Goal: Complete application form

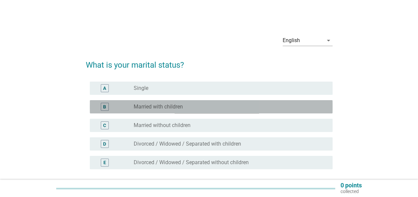
click at [173, 110] on label "Married with children" at bounding box center [158, 107] width 49 height 7
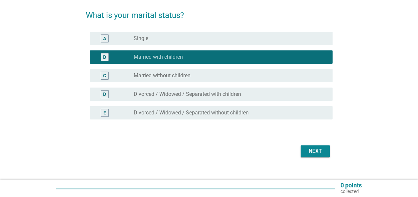
scroll to position [59, 0]
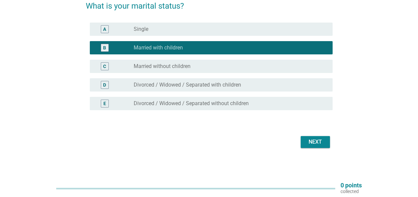
click at [314, 144] on div "Next" at bounding box center [315, 142] width 19 height 8
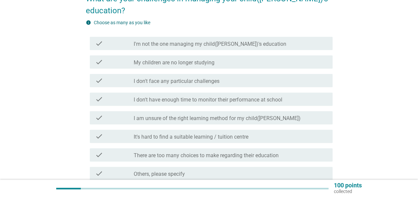
scroll to position [33, 0]
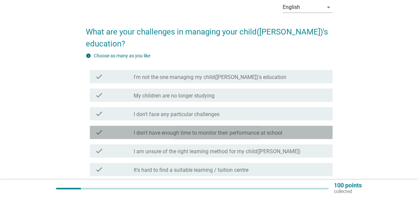
click at [171, 130] on label "I don't have enough time to monitor their performance at school" at bounding box center [208, 133] width 148 height 7
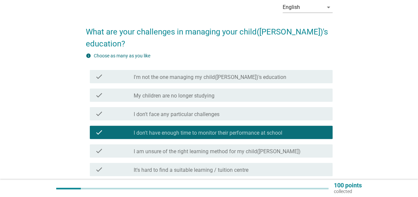
click at [157, 148] on label "I am unsure of the right learning method for my child([PERSON_NAME])" at bounding box center [217, 151] width 167 height 7
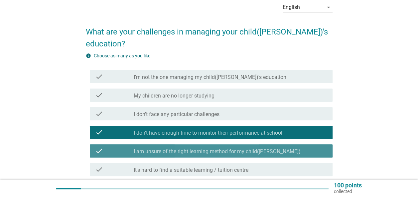
click at [157, 148] on label "I am unsure of the right learning method for my child([PERSON_NAME])" at bounding box center [217, 151] width 167 height 7
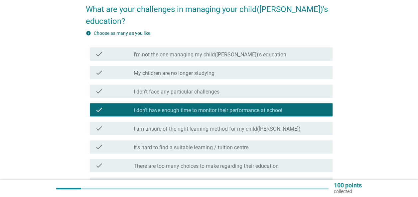
scroll to position [66, 0]
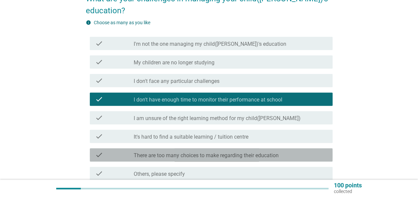
click at [166, 152] on label "There are too many choices to make regarding their education" at bounding box center [206, 155] width 145 height 7
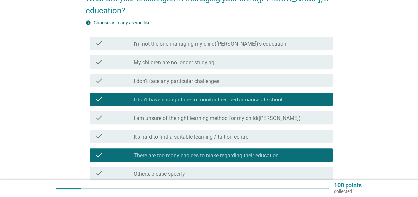
click at [160, 152] on label "There are too many choices to make regarding their education" at bounding box center [206, 155] width 145 height 7
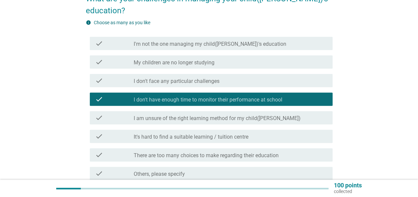
click at [184, 134] on label "It's hard to find a suitable learning / tuition centre" at bounding box center [191, 137] width 115 height 7
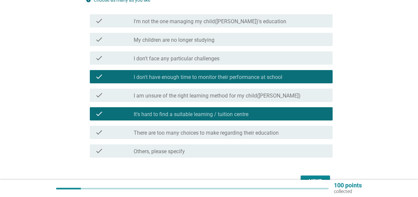
scroll to position [100, 0]
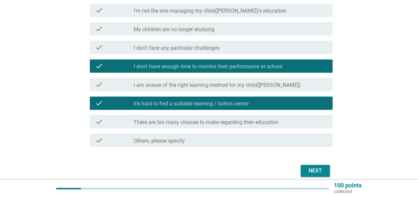
click at [307, 167] on div "Next" at bounding box center [315, 171] width 19 height 8
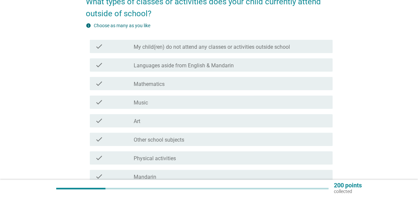
scroll to position [66, 0]
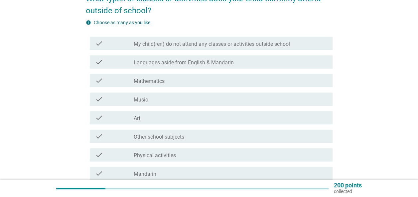
click at [190, 82] on div "check_box_outline_blank Mathematics" at bounding box center [230, 81] width 193 height 8
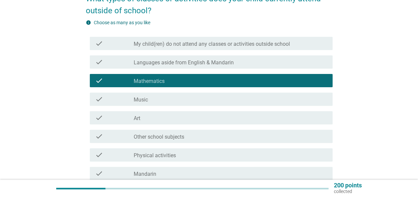
click at [183, 121] on div "check_box_outline_blank Art" at bounding box center [230, 118] width 193 height 8
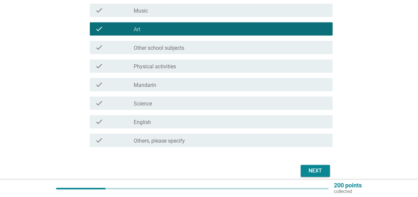
scroll to position [166, 0]
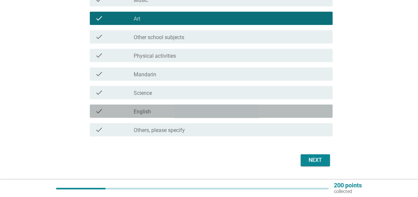
click at [193, 110] on div "check_box_outline_blank English" at bounding box center [230, 111] width 193 height 8
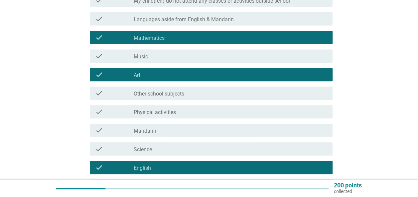
scroll to position [100, 0]
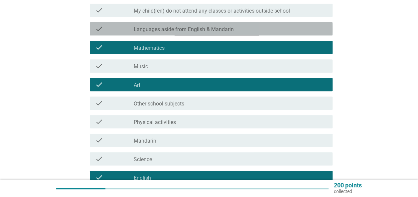
click at [194, 33] on label "Languages aside from English & Mandarin" at bounding box center [184, 29] width 100 height 7
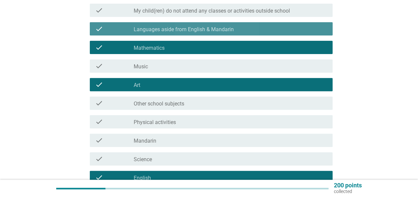
click at [210, 28] on label "Languages aside from English & Mandarin" at bounding box center [184, 29] width 100 height 7
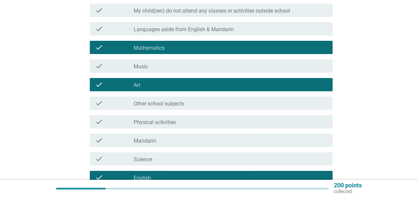
click at [187, 140] on div "check_box_outline_blank Mandarin" at bounding box center [230, 141] width 193 height 8
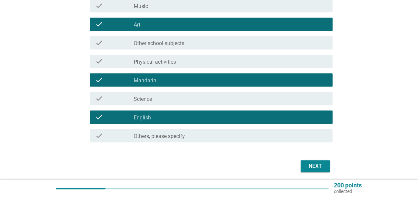
scroll to position [166, 0]
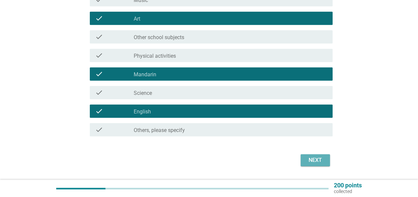
click at [309, 161] on div "Next" at bounding box center [315, 160] width 19 height 8
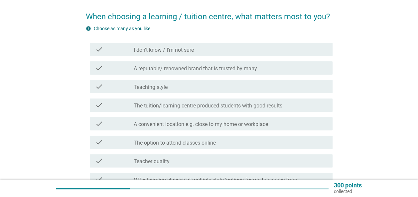
scroll to position [33, 0]
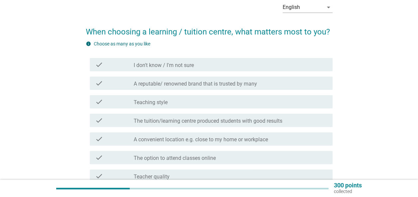
click at [185, 106] on div "check_box_outline_blank Teaching style" at bounding box center [230, 102] width 193 height 8
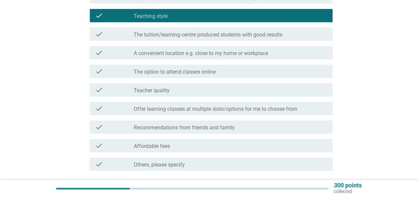
scroll to position [133, 0]
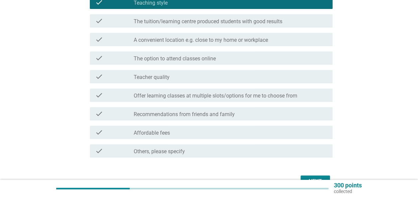
click at [187, 114] on label "Recommendations from friends and family" at bounding box center [184, 114] width 101 height 7
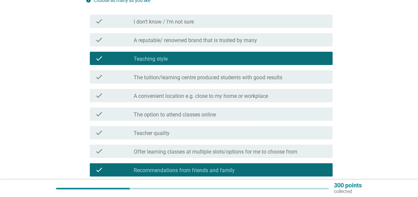
scroll to position [66, 0]
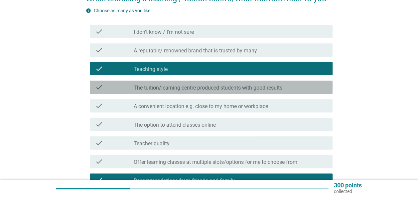
click at [174, 88] on label "The tuition/learning centre produced students with good results" at bounding box center [208, 88] width 148 height 7
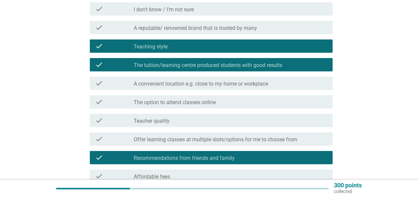
scroll to position [100, 0]
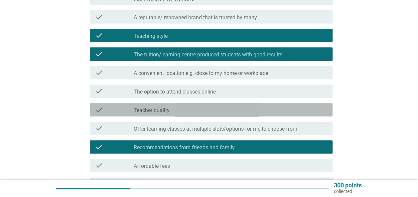
click at [205, 112] on div "check_box_outline_blank Teacher quality" at bounding box center [230, 110] width 193 height 8
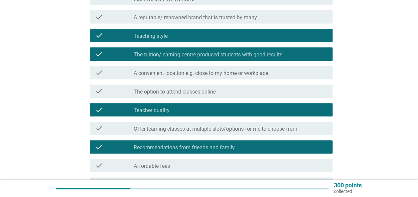
click at [201, 129] on label "Offer learning classes at multiple slots/options for me to choose from" at bounding box center [215, 129] width 163 height 7
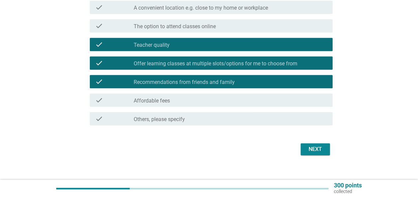
scroll to position [172, 0]
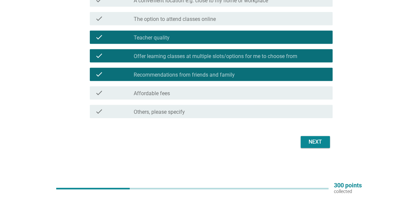
click at [321, 142] on div "Next" at bounding box center [315, 142] width 19 height 8
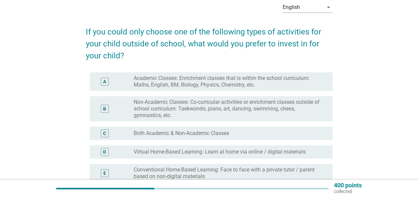
scroll to position [66, 0]
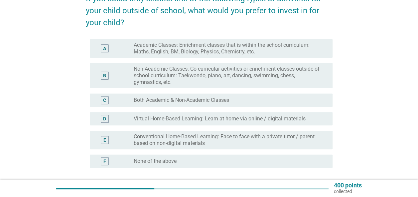
click at [193, 50] on label "Academic Classes: Enrichment classes that is within the school curriculum: Math…" at bounding box center [228, 48] width 188 height 13
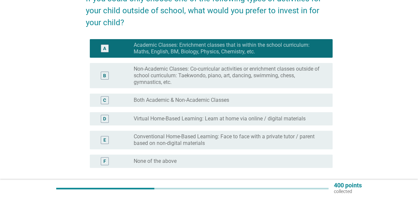
click at [188, 66] on label "Non-Academic Classes: Co-curricular activities or enrichment classes outside of…" at bounding box center [228, 76] width 188 height 20
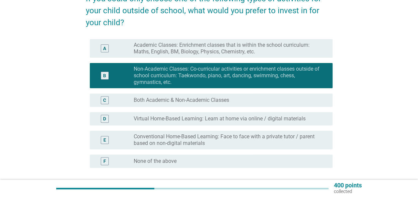
click at [183, 51] on label "Academic Classes: Enrichment classes that is within the school curriculum: Math…" at bounding box center [228, 48] width 188 height 13
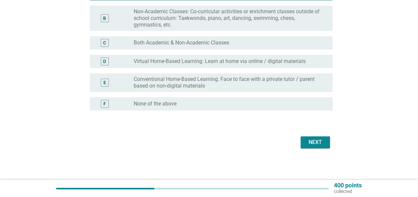
scroll to position [124, 0]
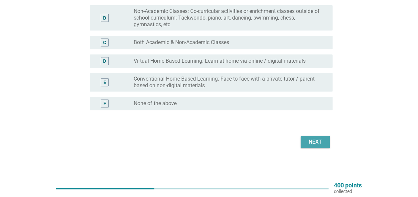
click at [317, 146] on div "Next" at bounding box center [315, 142] width 19 height 8
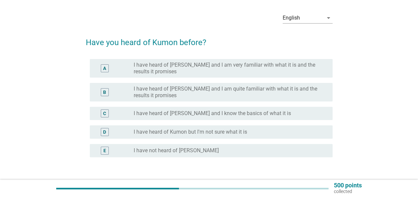
scroll to position [33, 0]
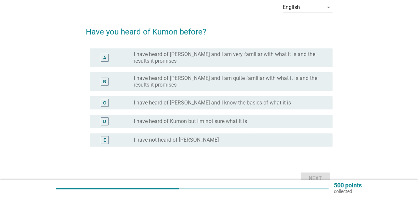
click at [194, 81] on label "I have heard of [PERSON_NAME] and I am quite familiar with what it is and the r…" at bounding box center [228, 81] width 188 height 13
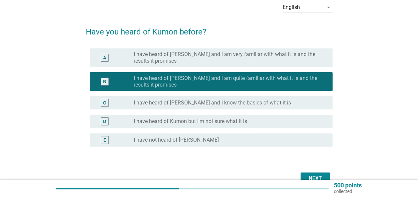
click at [308, 175] on div "Next" at bounding box center [315, 179] width 19 height 8
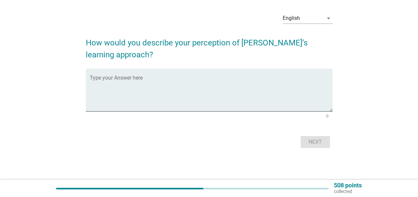
scroll to position [0, 0]
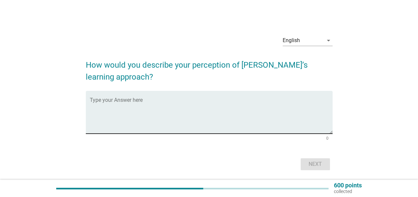
click at [218, 105] on textarea "Type your Answer here" at bounding box center [211, 116] width 243 height 35
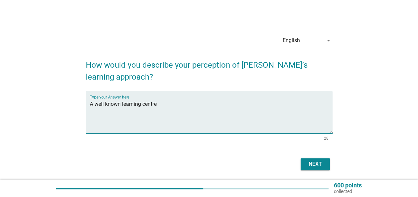
type textarea "A well known learning centre"
click at [310, 163] on div "Next" at bounding box center [315, 164] width 19 height 8
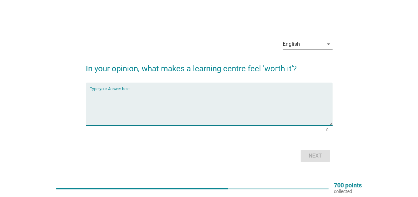
click at [202, 93] on textarea "Type your Answer here" at bounding box center [211, 108] width 243 height 35
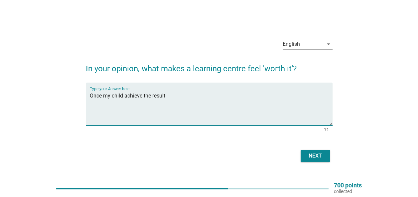
type textarea "Once my child achieve the result"
click at [312, 159] on div "Next" at bounding box center [315, 156] width 19 height 8
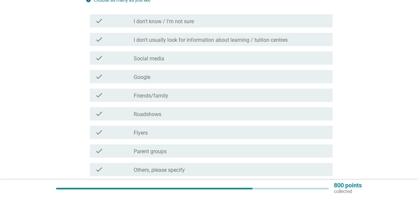
scroll to position [100, 0]
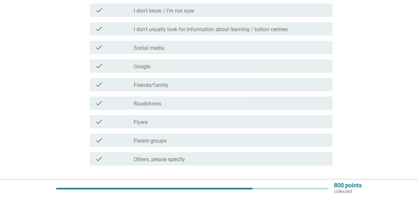
click at [187, 85] on div "check_box_outline_blank Friends/family" at bounding box center [230, 85] width 193 height 8
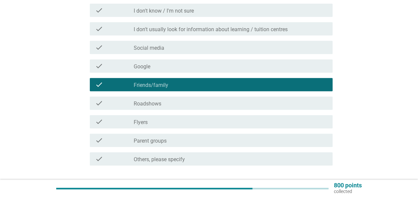
click at [194, 118] on div "check_box_outline_blank Flyers" at bounding box center [230, 122] width 193 height 8
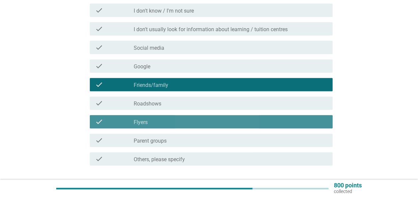
click at [194, 118] on div "check_box_outline_blank Flyers" at bounding box center [230, 122] width 193 height 8
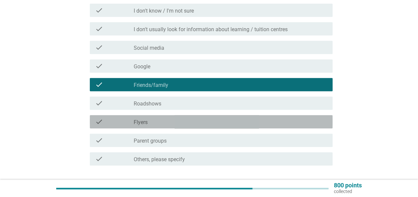
click at [199, 121] on div "check_box_outline_blank Flyers" at bounding box center [230, 122] width 193 height 8
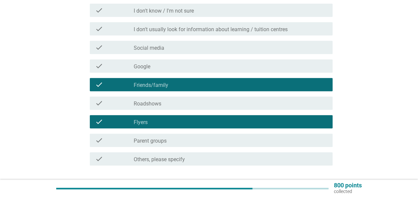
click at [198, 143] on div "check_box_outline_blank Parent groups" at bounding box center [230, 141] width 193 height 8
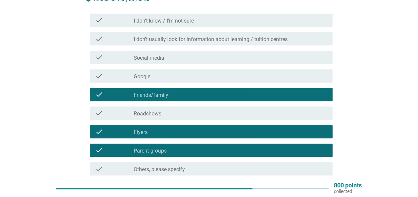
scroll to position [48, 0]
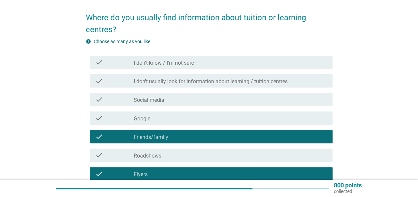
click at [212, 104] on div "check check_box_outline_blank Social media" at bounding box center [211, 99] width 243 height 13
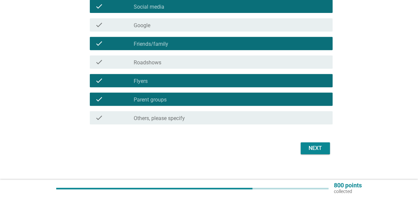
scroll to position [147, 0]
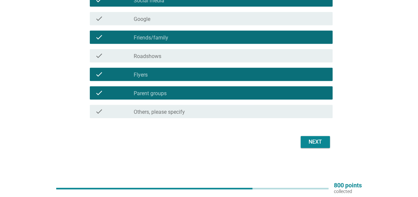
click at [309, 145] on div "Next" at bounding box center [315, 142] width 19 height 8
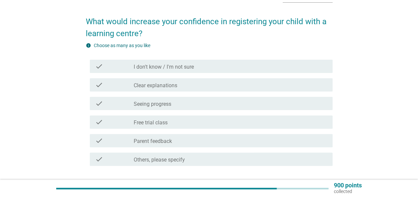
scroll to position [33, 0]
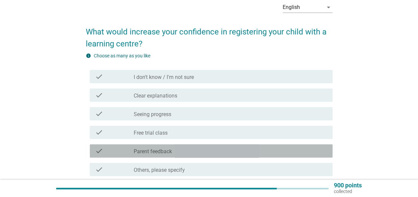
click at [207, 150] on div "check_box_outline_blank Parent feedback" at bounding box center [230, 151] width 193 height 8
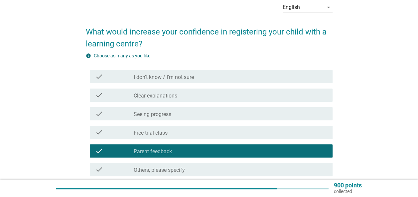
click at [211, 112] on div "check_box_outline_blank Seeing progress" at bounding box center [230, 114] width 193 height 8
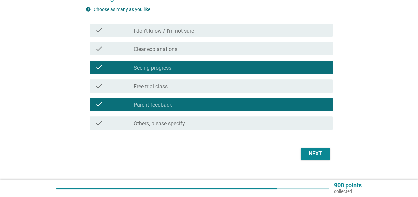
scroll to position [91, 0]
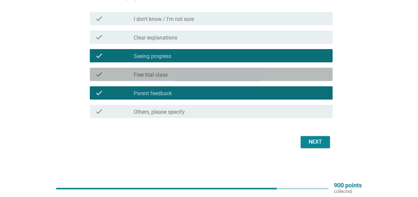
click at [223, 77] on div "check_box_outline_blank Free trial class" at bounding box center [230, 74] width 193 height 8
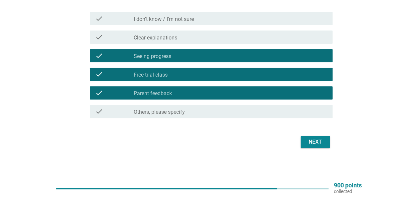
click at [310, 141] on div "Next" at bounding box center [315, 142] width 19 height 8
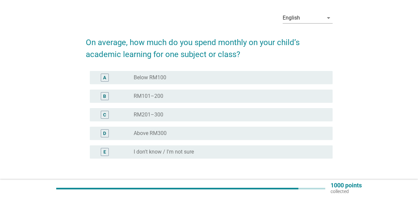
scroll to position [33, 0]
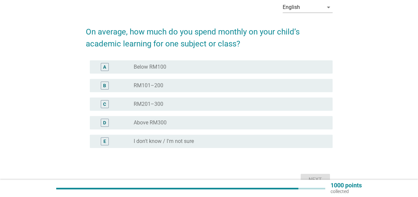
click at [179, 82] on div "radio_button_unchecked RM101–200" at bounding box center [230, 86] width 193 height 8
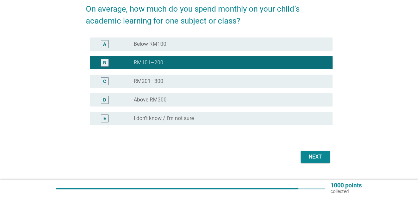
scroll to position [66, 0]
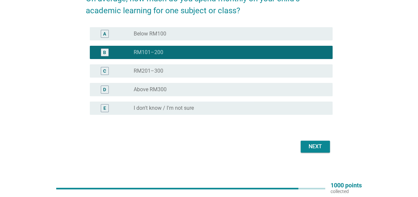
click at [306, 143] on div "Next" at bounding box center [315, 147] width 19 height 8
